Goal: Check status: Check status

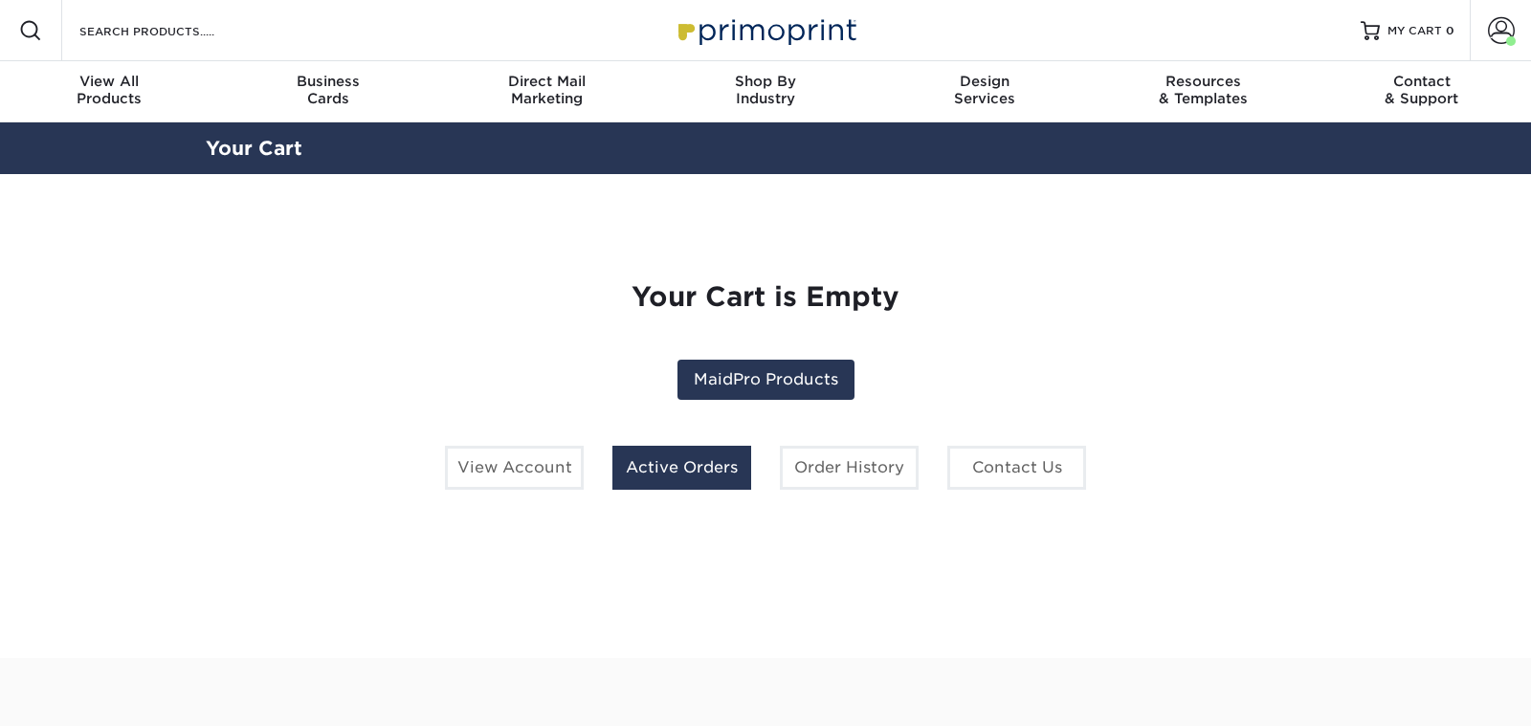
click at [698, 466] on link "Active Orders" at bounding box center [681, 468] width 139 height 44
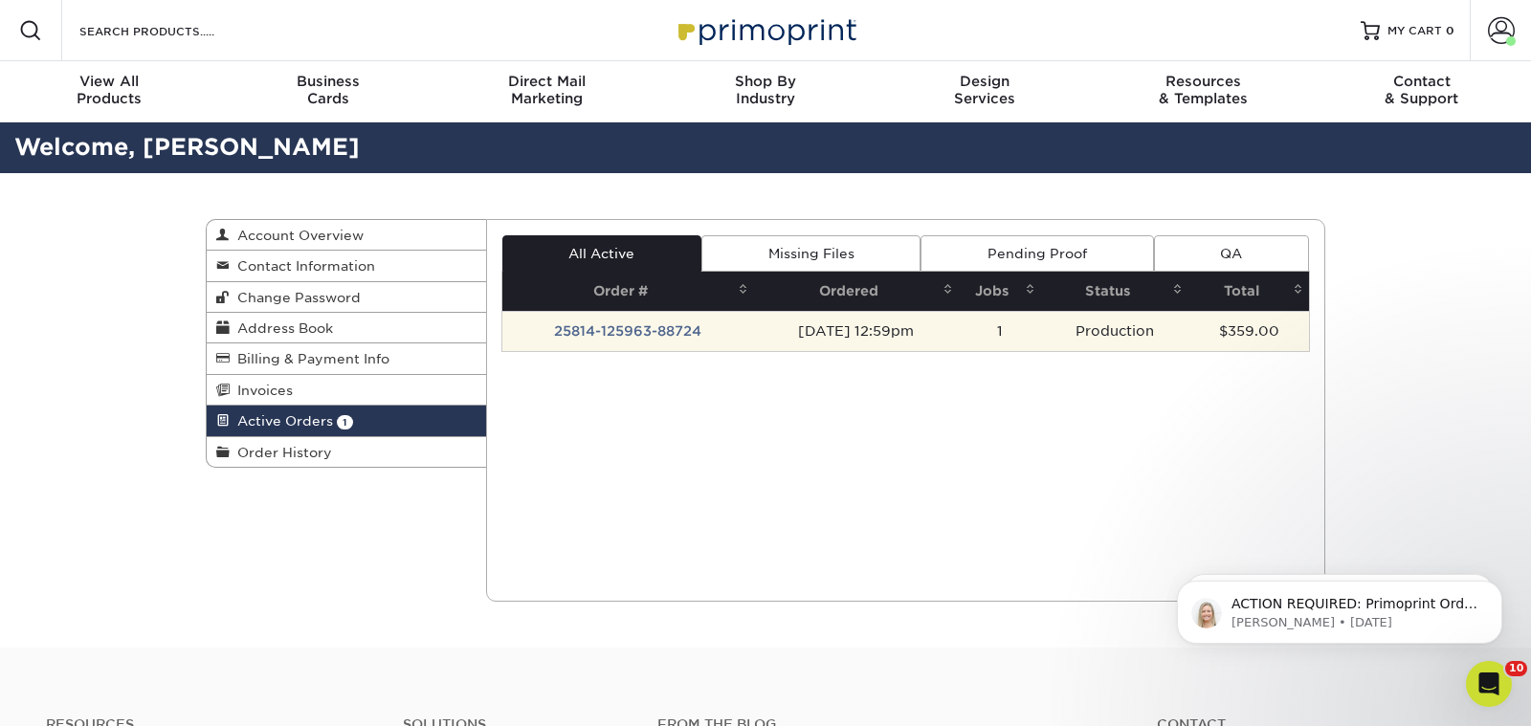
click at [629, 327] on td "25814-125963-88724" at bounding box center [628, 331] width 252 height 40
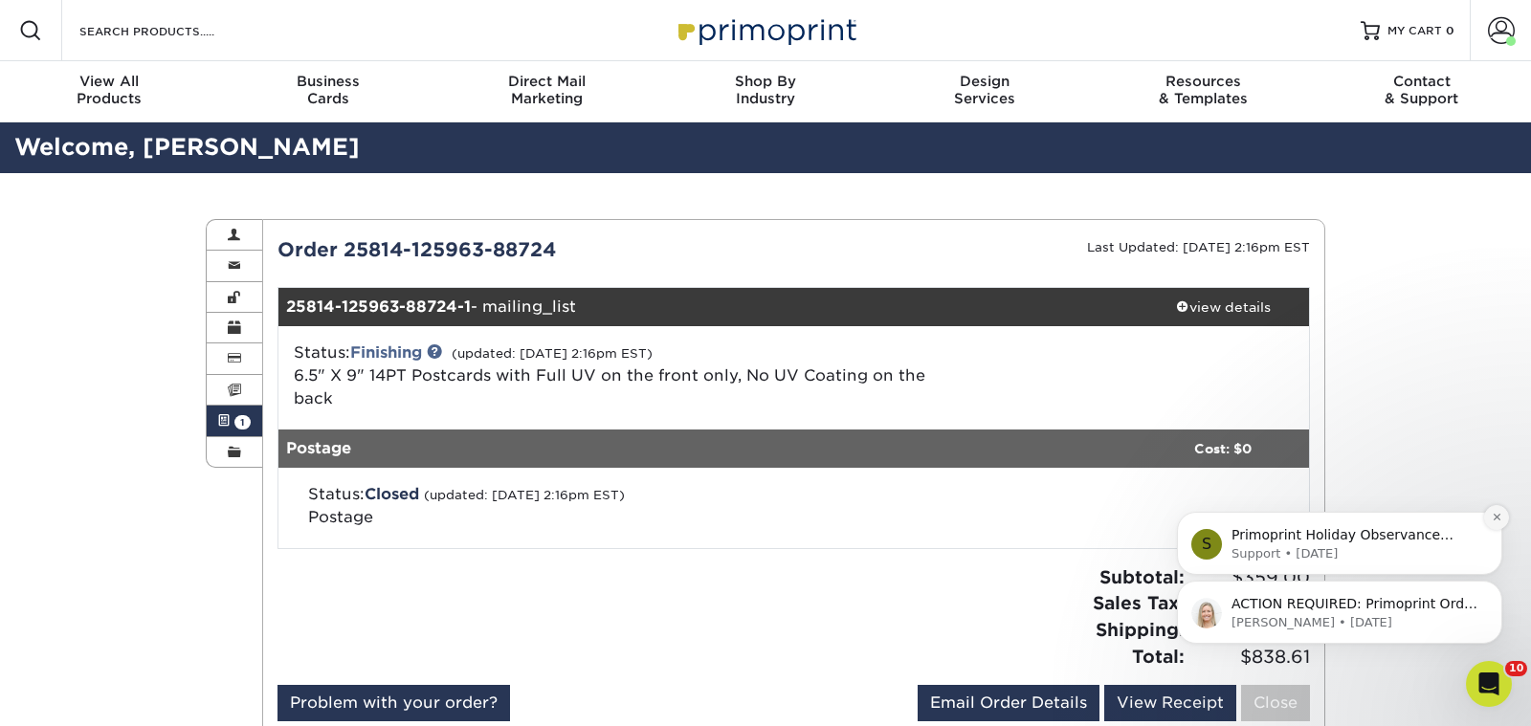
click at [1492, 515] on icon "Dismiss notification" at bounding box center [1496, 517] width 11 height 11
click at [1497, 583] on icon "Dismiss notification" at bounding box center [1496, 586] width 11 height 11
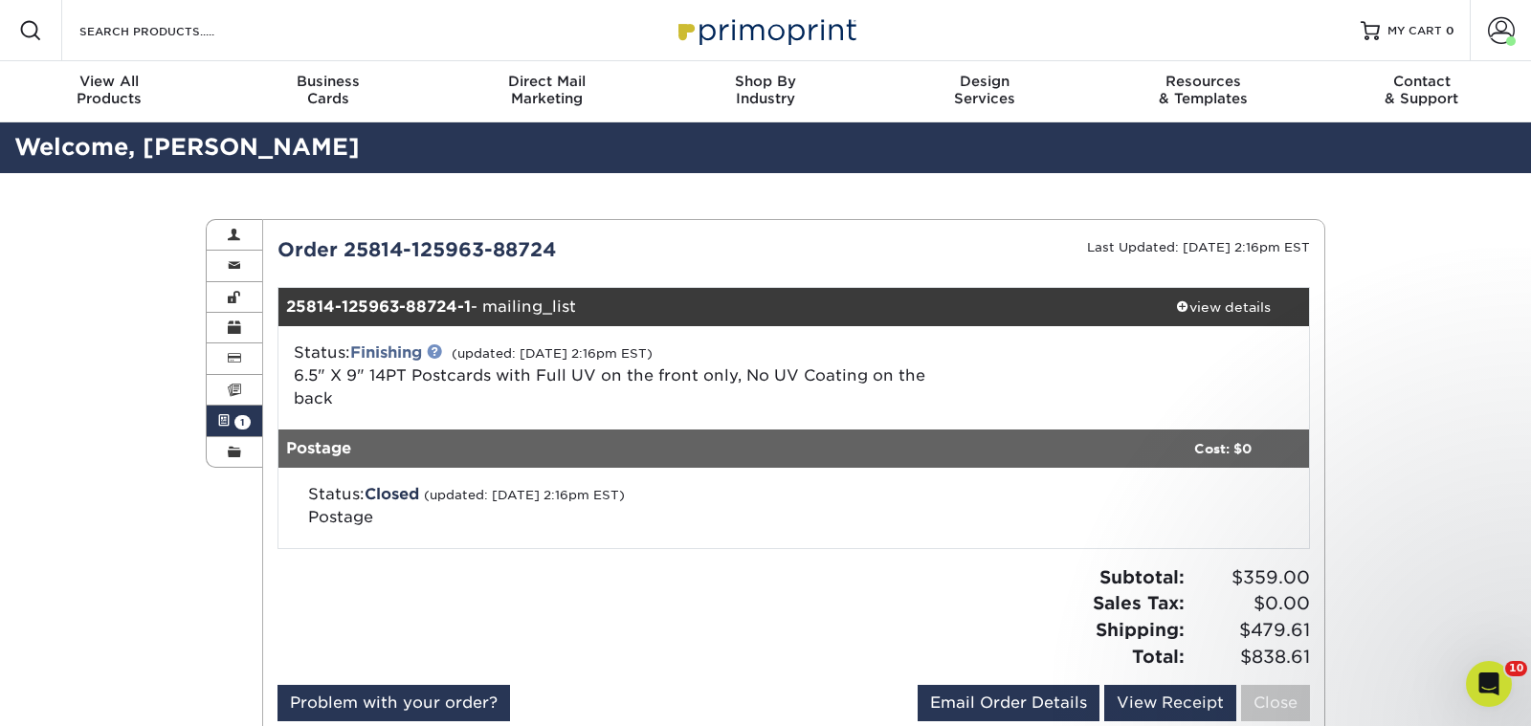
click at [437, 354] on link at bounding box center [434, 350] width 15 height 15
click at [394, 351] on link "Finishing" at bounding box center [386, 352] width 72 height 18
